Goal: Task Accomplishment & Management: Manage account settings

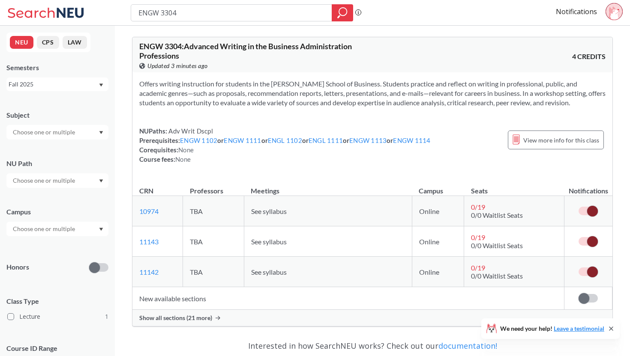
scroll to position [63, 0]
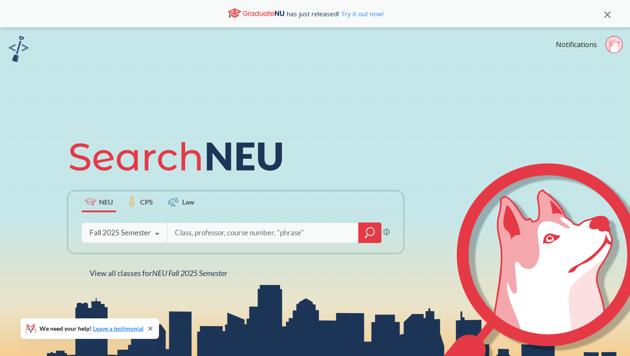
click at [203, 229] on input "search" at bounding box center [263, 233] width 178 height 18
type input "e"
type input "business writing"
click at [363, 234] on div at bounding box center [369, 233] width 23 height 21
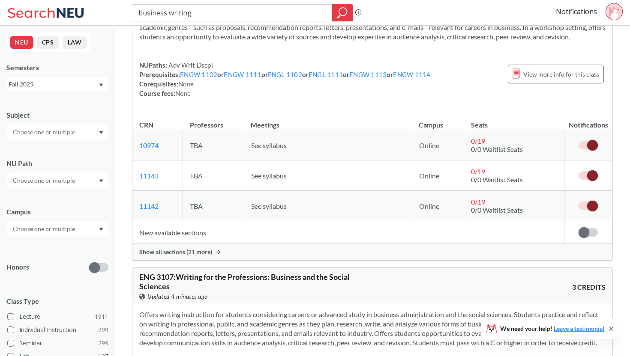
scroll to position [66, 0]
click at [209, 251] on span "Show all sections (21 more)" at bounding box center [175, 252] width 73 height 8
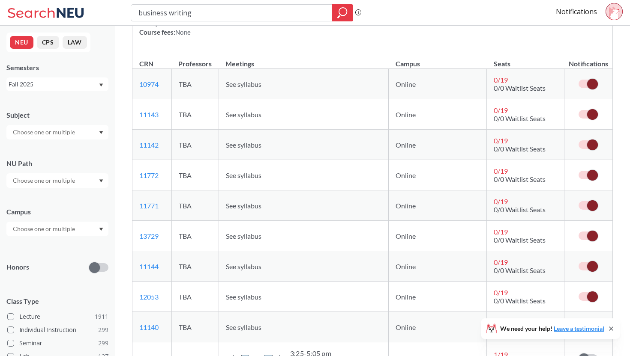
scroll to position [136, 0]
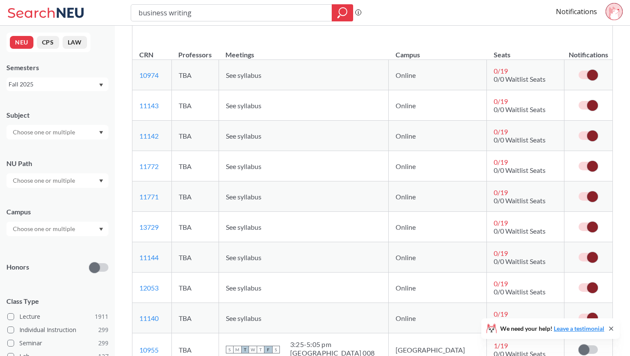
click at [585, 74] on label at bounding box center [587, 75] width 19 height 9
click at [578, 71] on input "checkbox" at bounding box center [578, 71] width 0 height 0
click at [585, 74] on span at bounding box center [583, 75] width 11 height 11
click at [578, 71] on input "checkbox" at bounding box center [578, 71] width 0 height 0
click at [589, 102] on span at bounding box center [592, 105] width 11 height 11
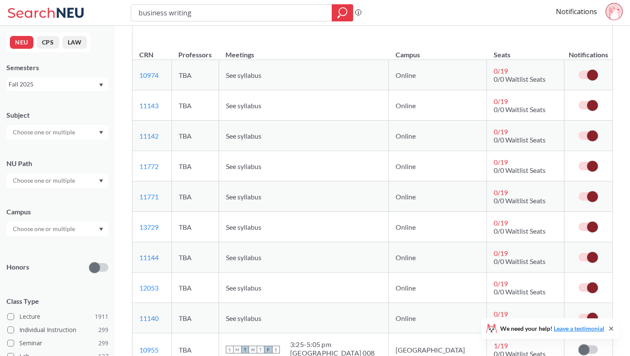
click at [578, 101] on input "checkbox" at bounding box center [578, 101] width 0 height 0
click at [589, 102] on label at bounding box center [587, 105] width 19 height 9
click at [578, 101] on input "checkbox" at bounding box center [578, 101] width 0 height 0
click at [590, 135] on span at bounding box center [592, 136] width 11 height 11
click at [578, 132] on input "checkbox" at bounding box center [578, 132] width 0 height 0
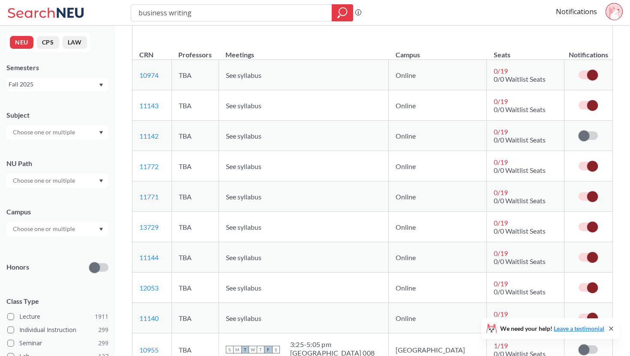
click at [589, 135] on span at bounding box center [583, 136] width 11 height 11
click at [578, 132] on input "checkbox" at bounding box center [578, 132] width 0 height 0
click at [591, 164] on span at bounding box center [592, 166] width 11 height 11
click at [578, 162] on input "checkbox" at bounding box center [578, 162] width 0 height 0
click at [591, 164] on label at bounding box center [587, 166] width 19 height 9
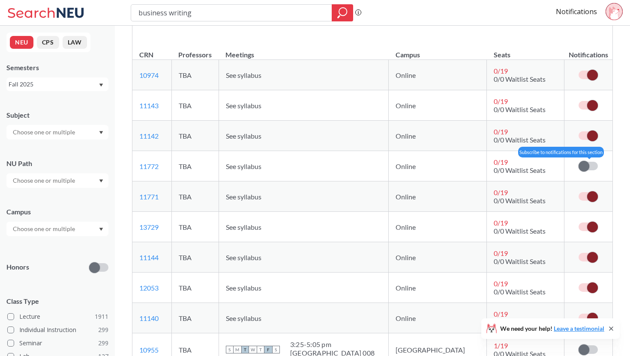
click at [578, 162] on input "checkbox" at bounding box center [578, 162] width 0 height 0
click at [589, 196] on span at bounding box center [592, 196] width 11 height 11
click at [578, 192] on input "checkbox" at bounding box center [578, 192] width 0 height 0
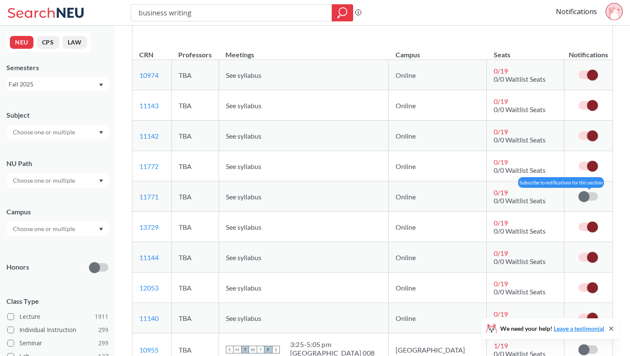
click at [589, 196] on label at bounding box center [587, 196] width 19 height 9
click at [578, 192] on input "checkbox" at bounding box center [578, 192] width 0 height 0
click at [590, 224] on span at bounding box center [592, 227] width 11 height 11
click at [578, 223] on input "checkbox" at bounding box center [578, 223] width 0 height 0
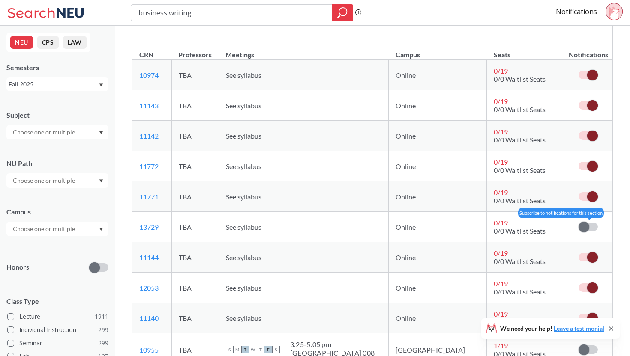
click at [590, 224] on label at bounding box center [587, 227] width 19 height 9
click at [578, 223] on input "checkbox" at bounding box center [578, 223] width 0 height 0
click at [588, 254] on span at bounding box center [592, 257] width 11 height 11
click at [578, 253] on input "checkbox" at bounding box center [578, 253] width 0 height 0
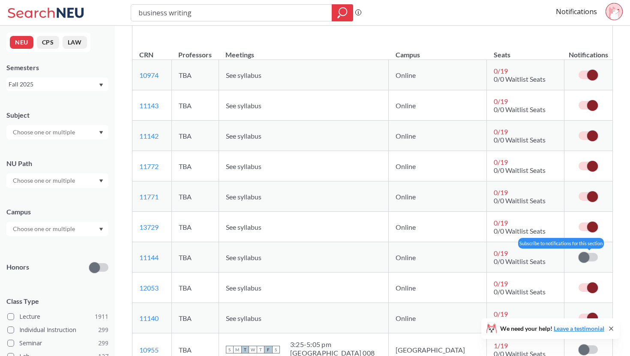
click at [588, 254] on label at bounding box center [587, 257] width 19 height 9
click at [578, 253] on input "checkbox" at bounding box center [578, 253] width 0 height 0
click at [590, 285] on span at bounding box center [592, 288] width 11 height 11
click at [578, 284] on input "checkbox" at bounding box center [578, 284] width 0 height 0
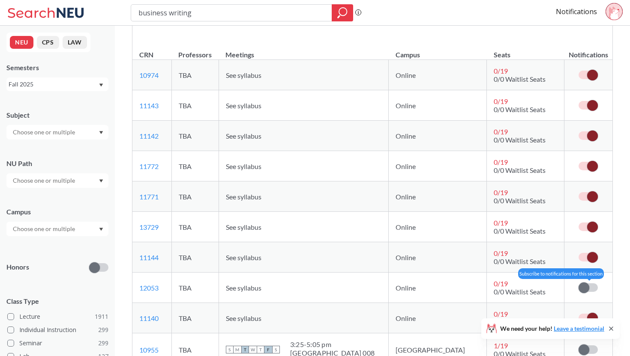
click at [590, 285] on label at bounding box center [587, 288] width 19 height 9
click at [578, 284] on input "checkbox" at bounding box center [578, 284] width 0 height 0
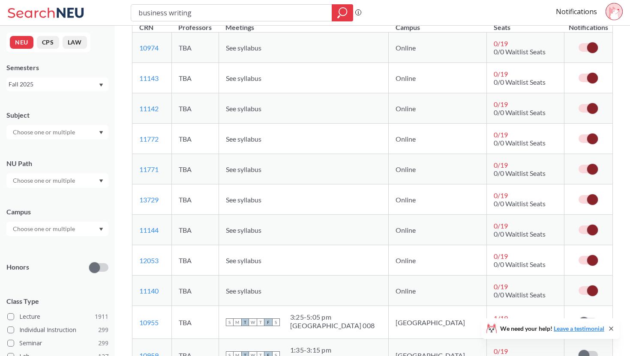
scroll to position [165, 0]
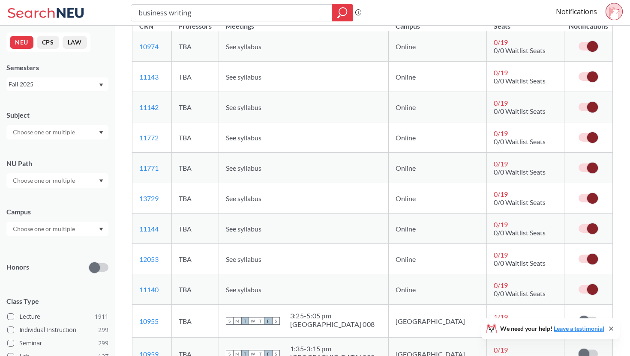
click at [590, 285] on span at bounding box center [592, 289] width 11 height 11
click at [578, 285] on input "checkbox" at bounding box center [578, 285] width 0 height 0
click at [590, 285] on label at bounding box center [587, 289] width 19 height 9
click at [578, 285] on input "checkbox" at bounding box center [578, 285] width 0 height 0
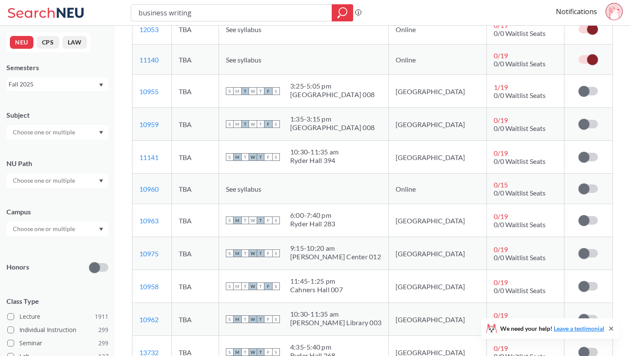
scroll to position [416, 0]
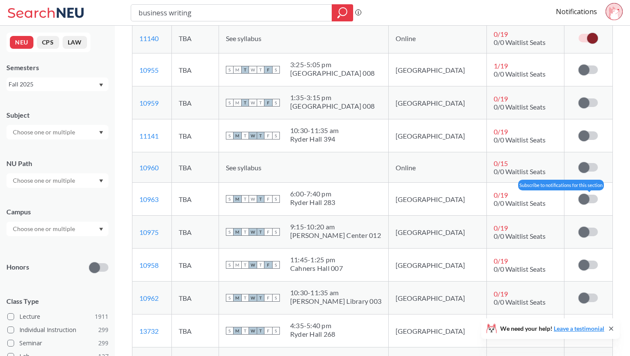
click at [588, 199] on span at bounding box center [583, 199] width 11 height 11
click at [578, 195] on input "checkbox" at bounding box center [578, 195] width 0 height 0
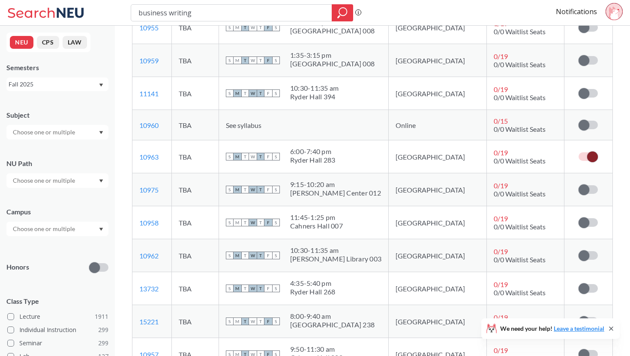
scroll to position [457, 0]
